Goal: Task Accomplishment & Management: Use online tool/utility

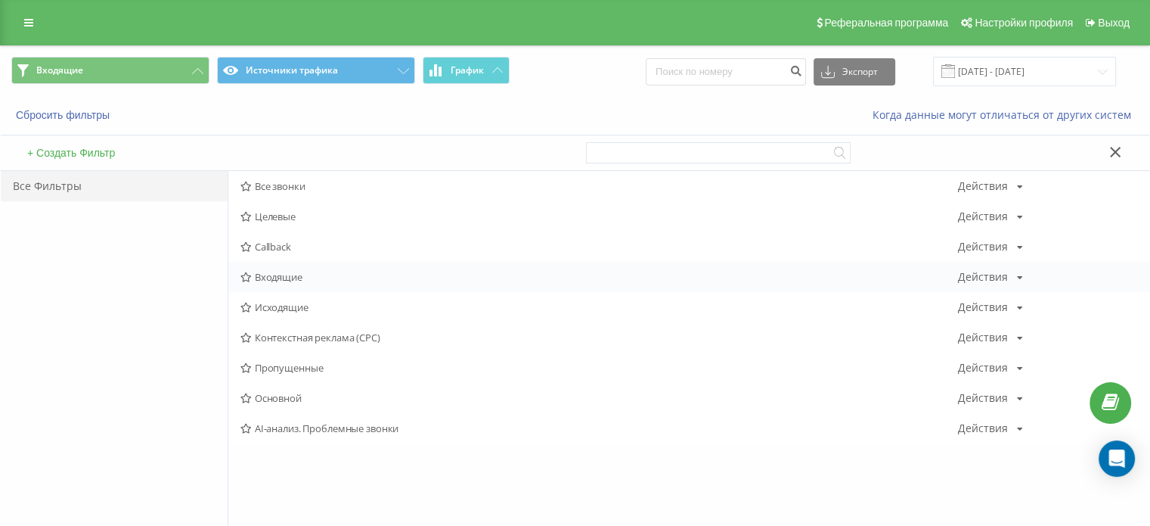
click at [278, 275] on span "Входящие" at bounding box center [599, 276] width 718 height 11
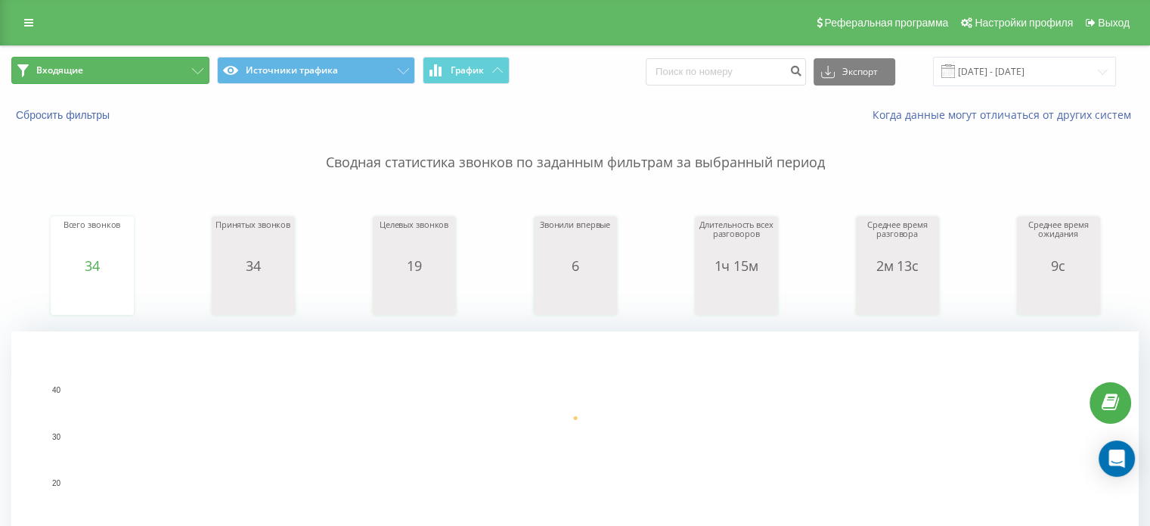
click at [98, 66] on button "Входящие" at bounding box center [110, 70] width 198 height 27
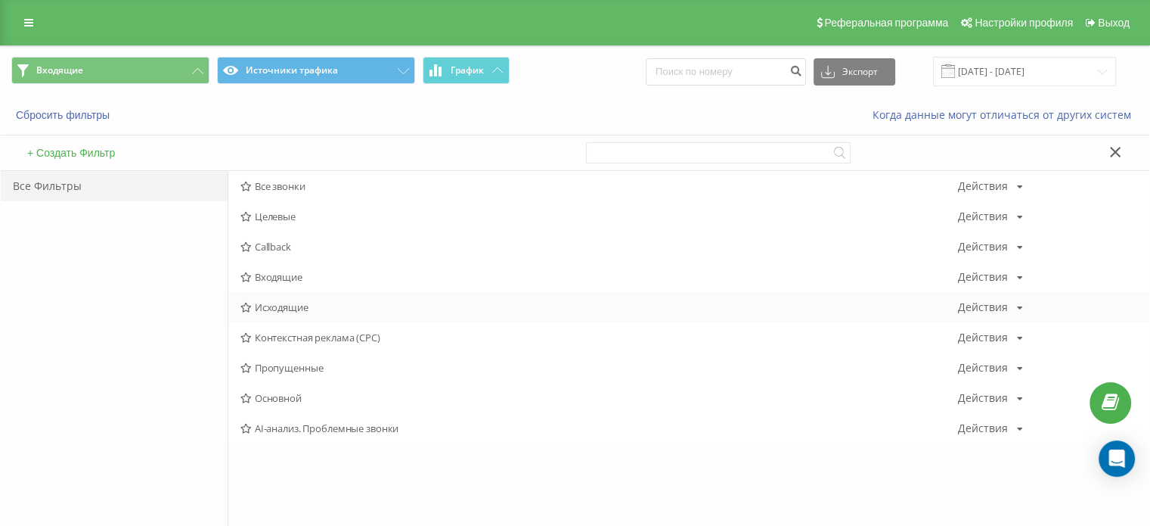
click at [284, 306] on span "Исходящие" at bounding box center [599, 307] width 718 height 11
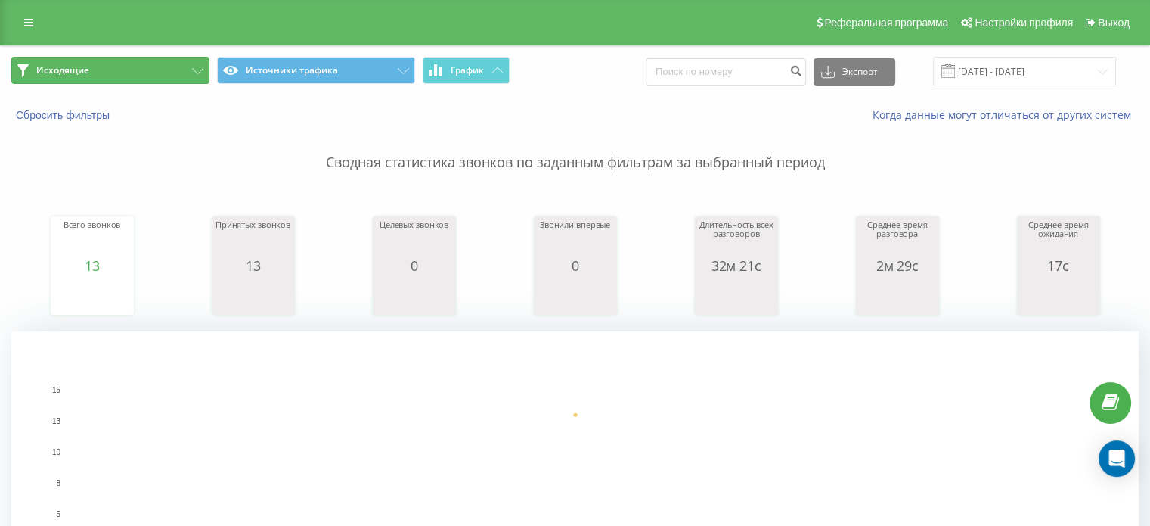
click at [130, 69] on button "Исходящие" at bounding box center [110, 70] width 198 height 27
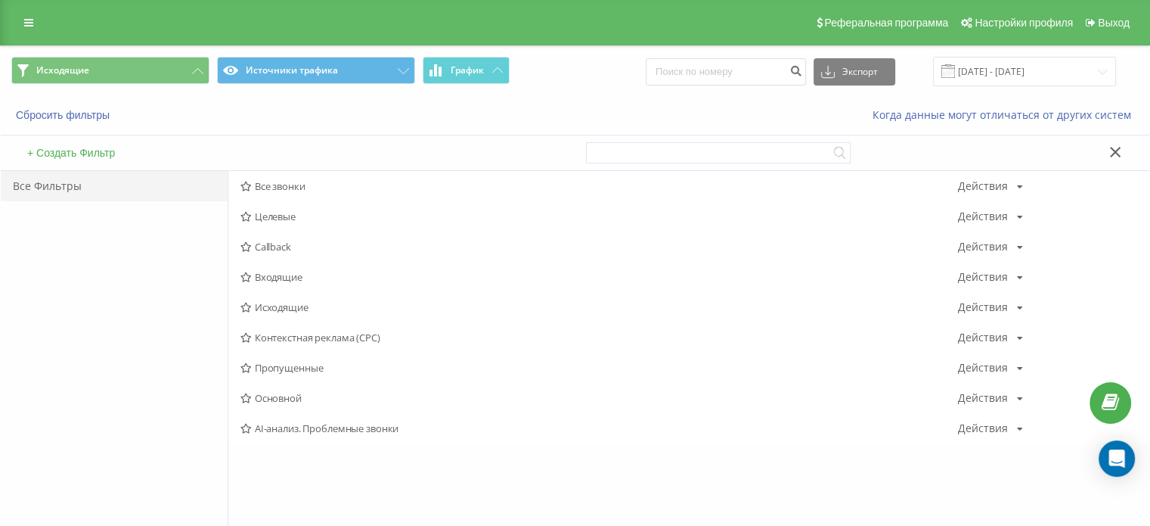
drag, startPoint x: 306, startPoint y: 279, endPoint x: 333, endPoint y: 261, distance: 32.7
click at [306, 279] on span "Входящие" at bounding box center [599, 276] width 718 height 11
